Goal: Consume media (video, audio)

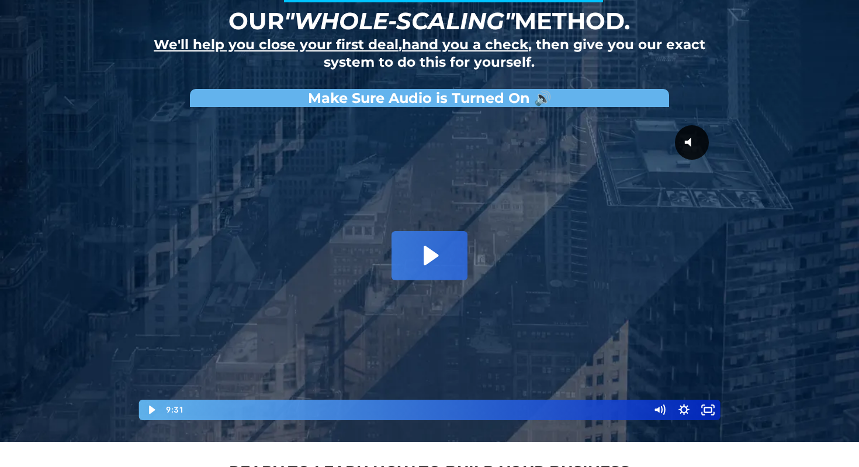
scroll to position [105, 0]
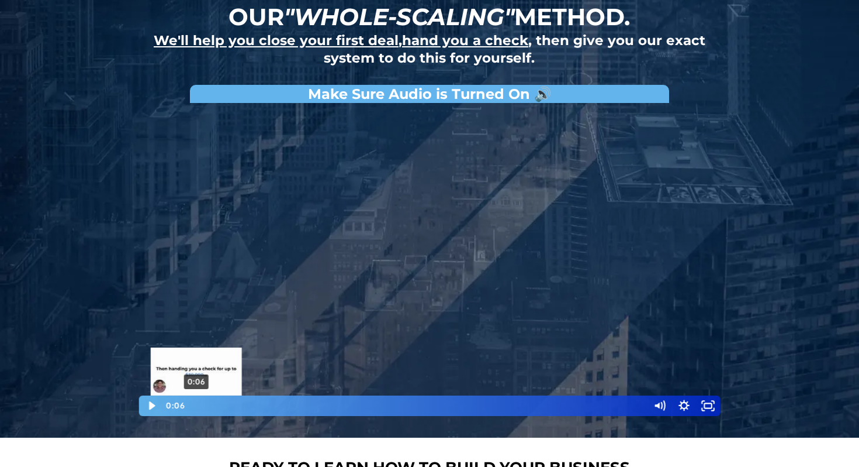
click at [197, 409] on div "0:06" at bounding box center [417, 405] width 450 height 20
drag, startPoint x: 190, startPoint y: 406, endPoint x: 182, endPoint y: 407, distance: 8.2
click at [204, 406] on div "0:16" at bounding box center [417, 405] width 450 height 20
click at [214, 406] on div "0:28" at bounding box center [417, 405] width 450 height 20
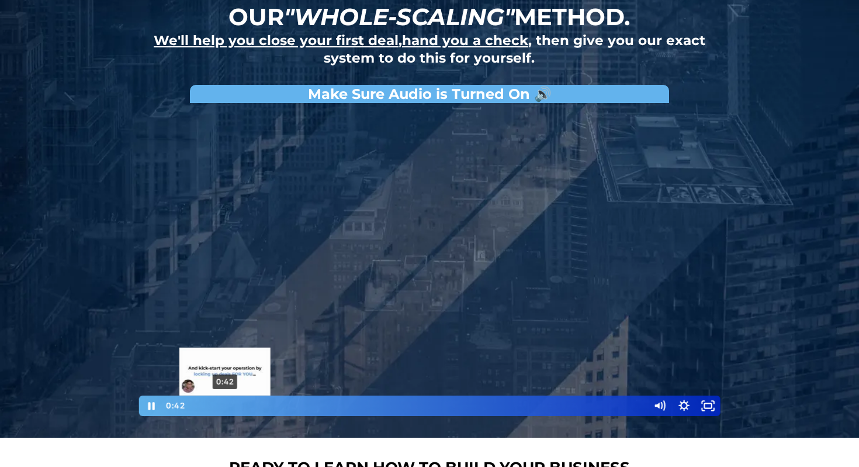
click at [225, 407] on div "0:42" at bounding box center [417, 405] width 450 height 20
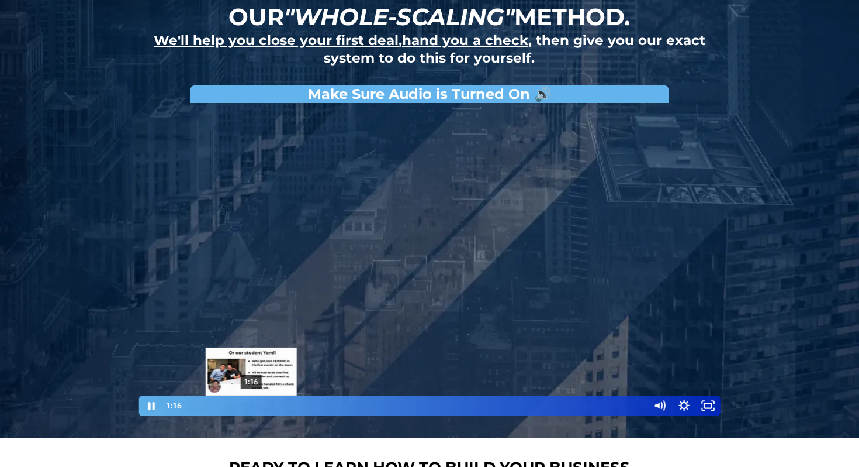
click at [251, 408] on div "1:16" at bounding box center [417, 405] width 450 height 20
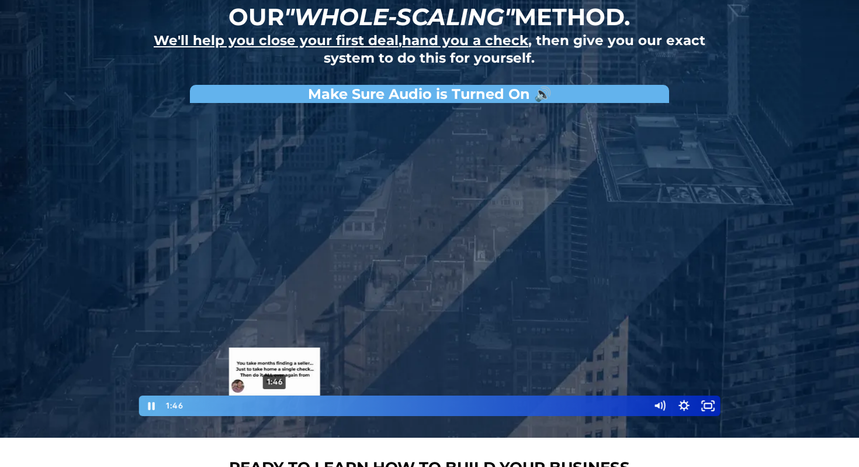
click at [275, 406] on div "1:46" at bounding box center [417, 405] width 450 height 20
click at [291, 406] on div "2:06" at bounding box center [417, 405] width 450 height 20
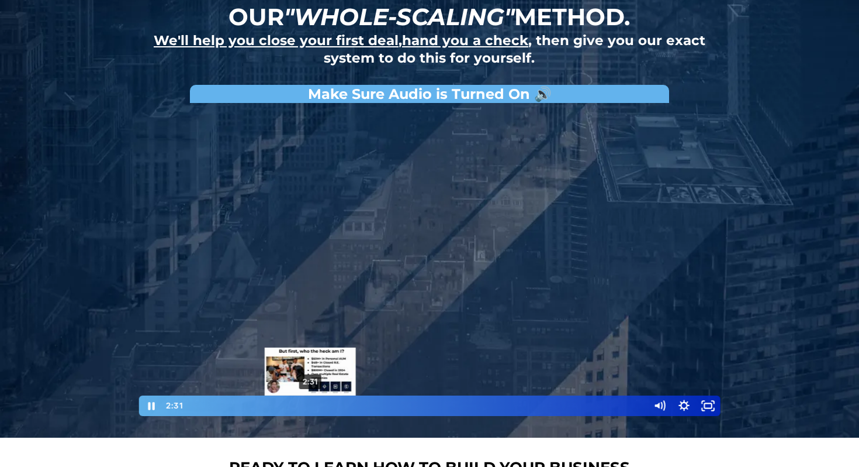
click at [310, 406] on div "2:31" at bounding box center [417, 405] width 450 height 20
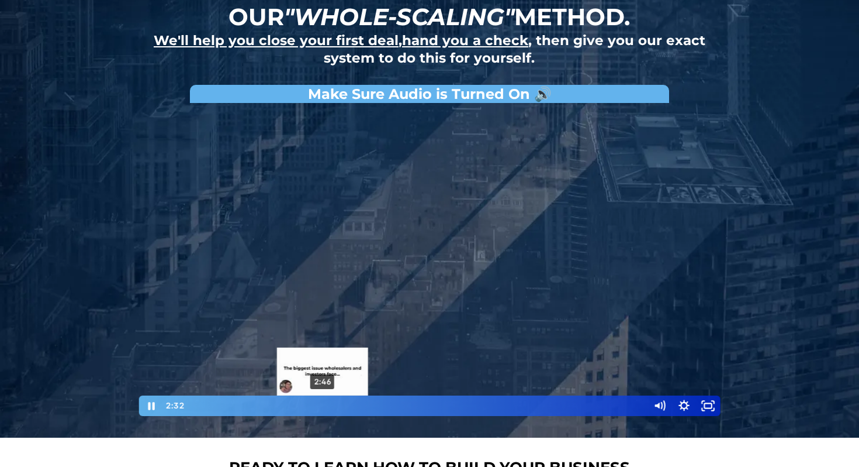
click at [324, 408] on div "2:46" at bounding box center [417, 405] width 450 height 20
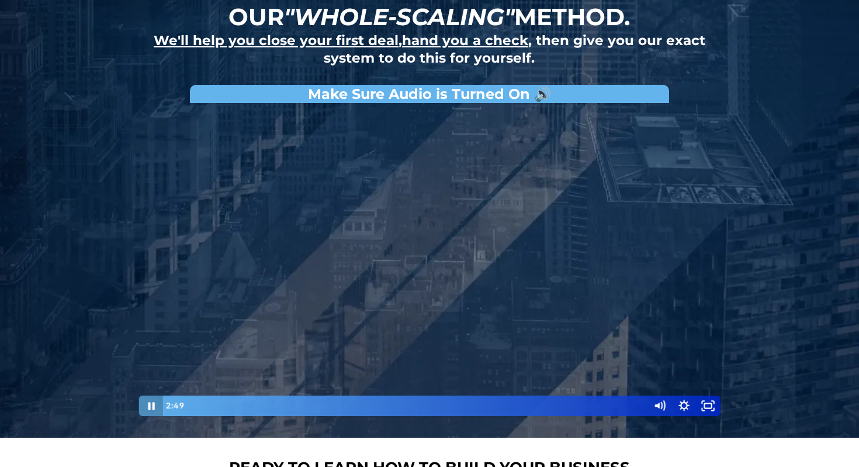
click at [148, 401] on icon "Pause" at bounding box center [151, 405] width 25 height 20
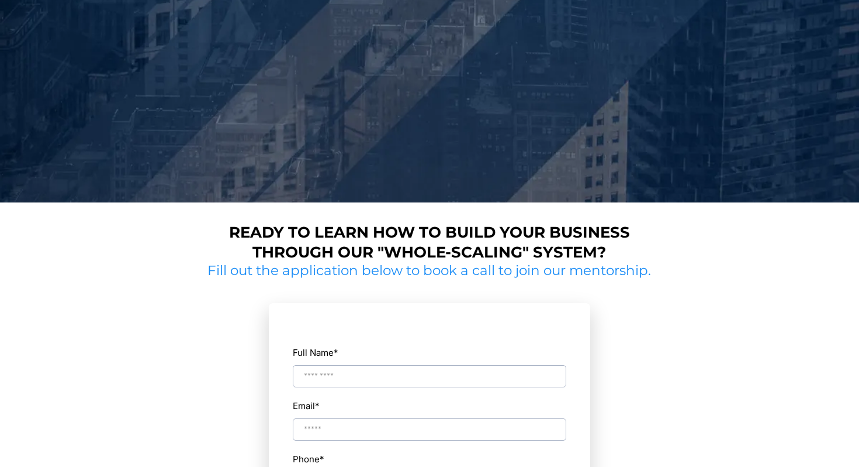
scroll to position [0, 0]
